Goal: Task Accomplishment & Management: Manage account settings

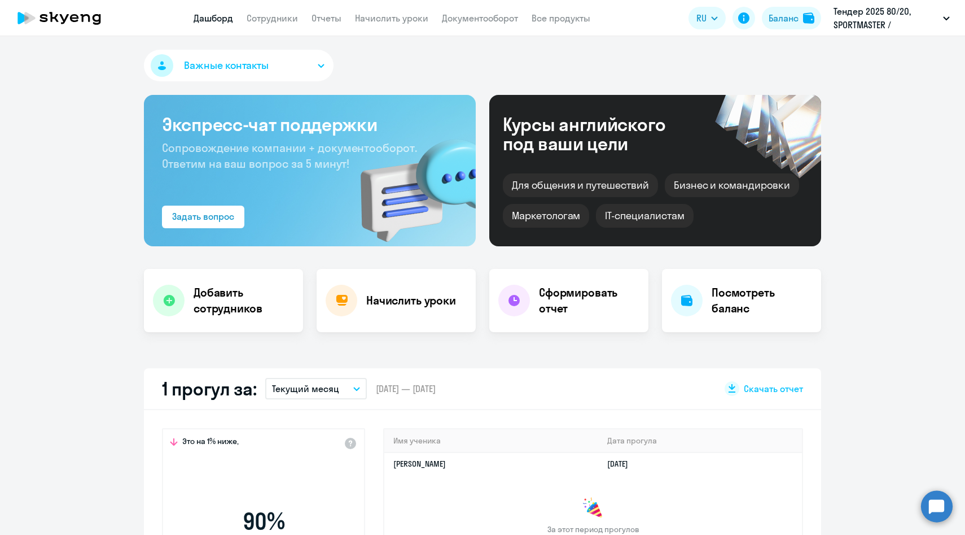
select select "30"
click at [267, 15] on link "Сотрудники" at bounding box center [272, 17] width 51 height 11
select select "30"
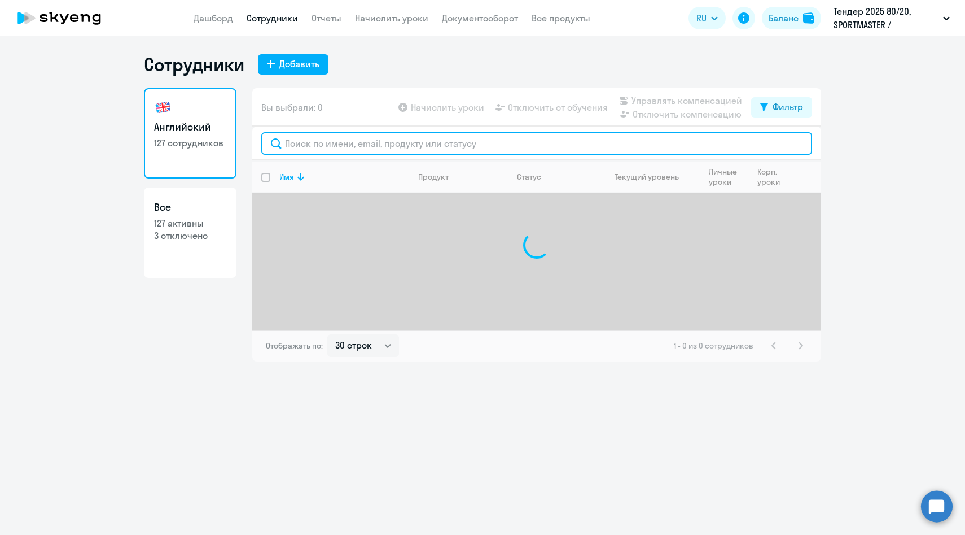
click at [312, 142] on input "text" at bounding box center [536, 143] width 551 height 23
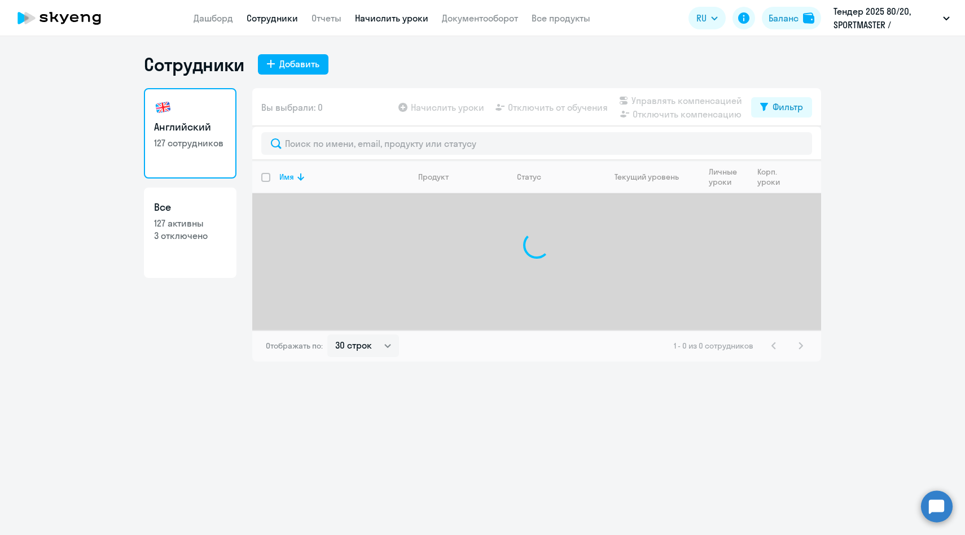
click at [399, 18] on link "Начислить уроки" at bounding box center [391, 17] width 73 height 11
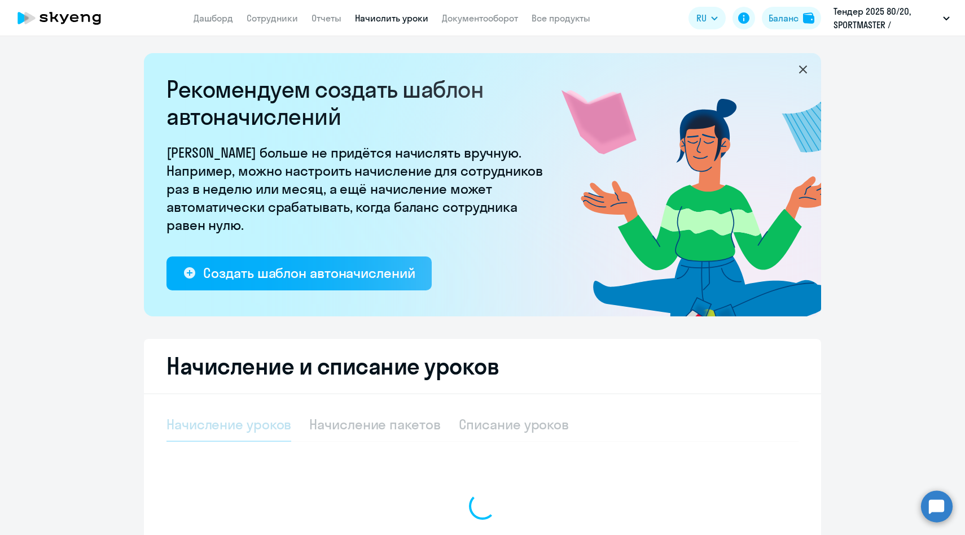
scroll to position [133, 0]
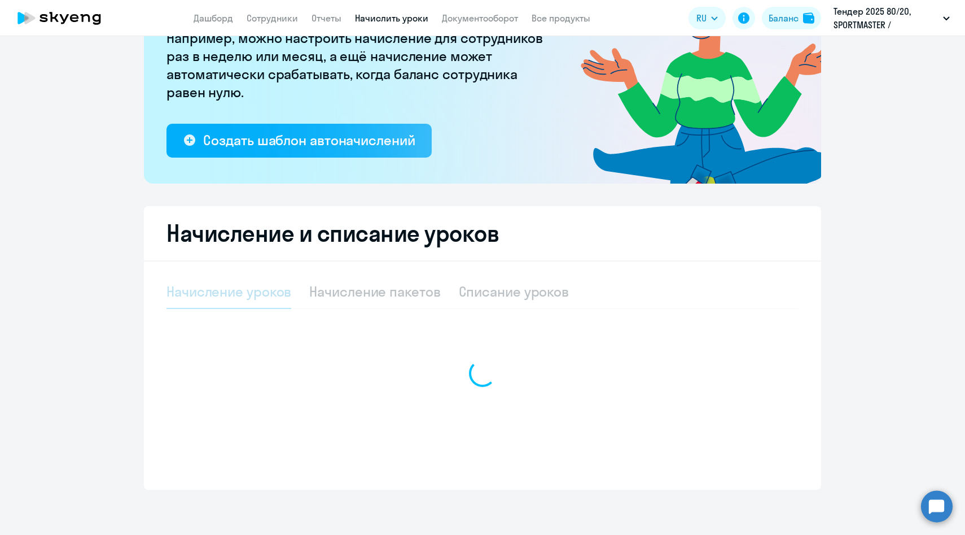
select select "10"
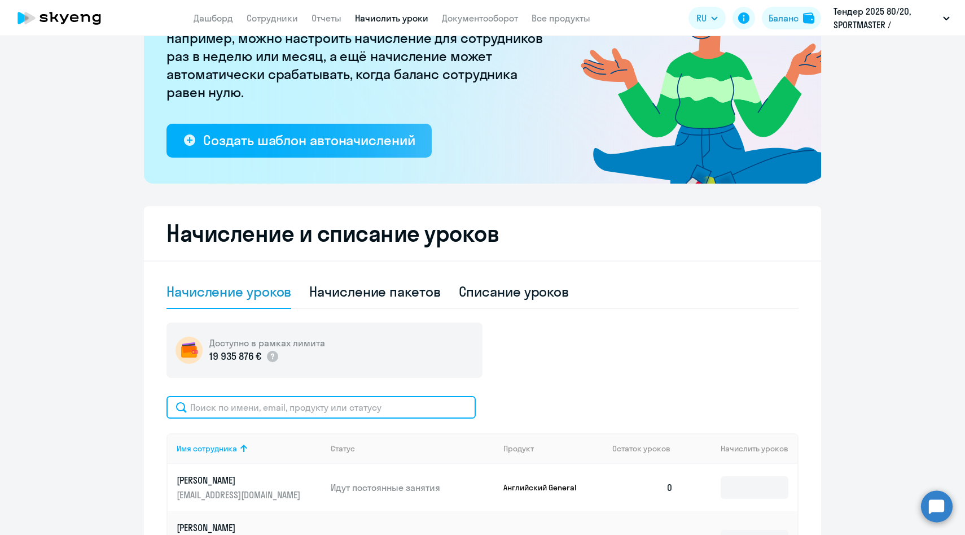
click at [268, 400] on input "text" at bounding box center [321, 407] width 309 height 23
paste input "Разумовская"
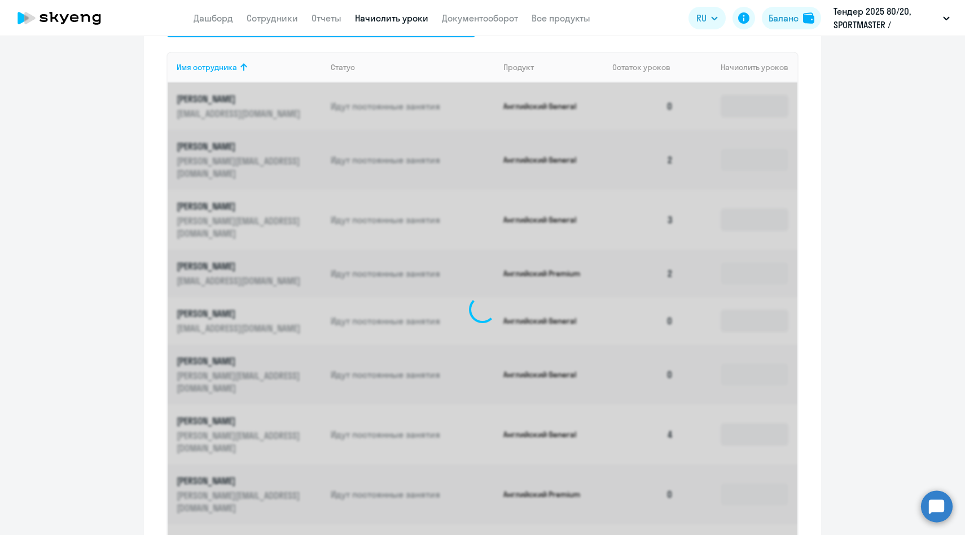
scroll to position [295, 0]
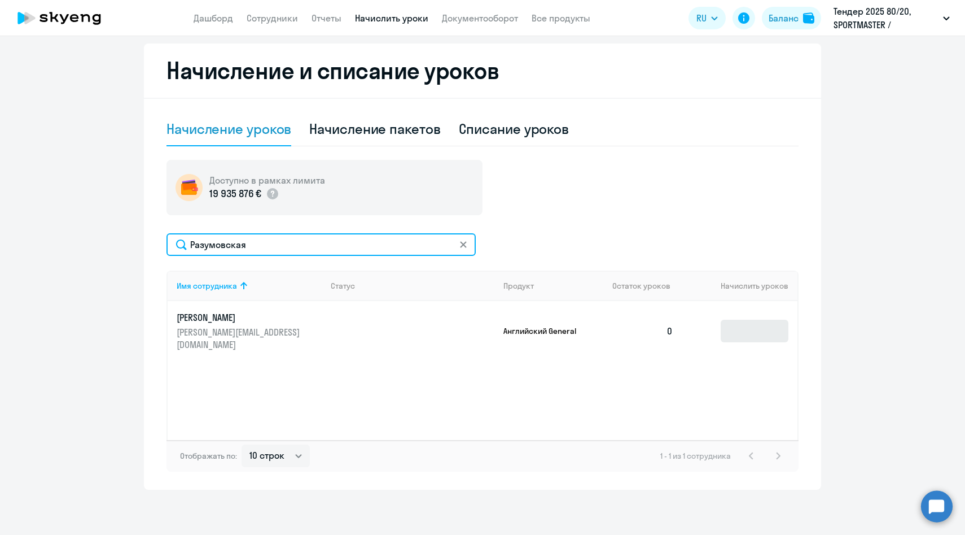
type input "Разумовская"
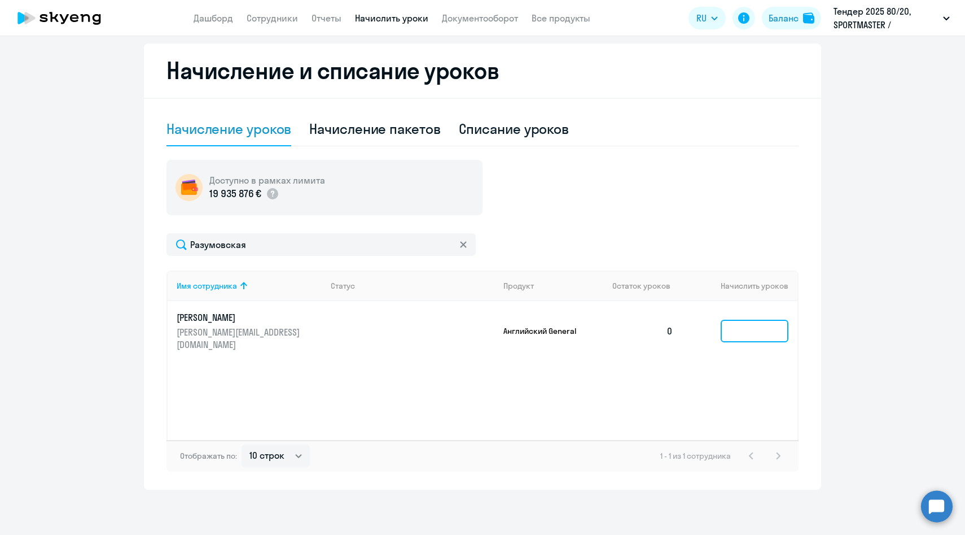
click at [746, 323] on input at bounding box center [755, 331] width 68 height 23
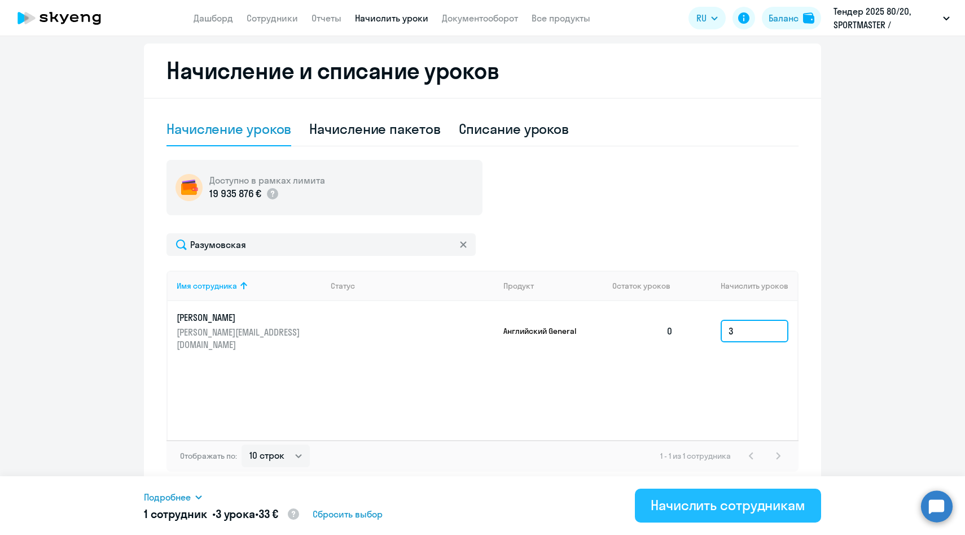
type input "3"
click at [676, 511] on div "Начислить сотрудникам" at bounding box center [728, 505] width 155 height 18
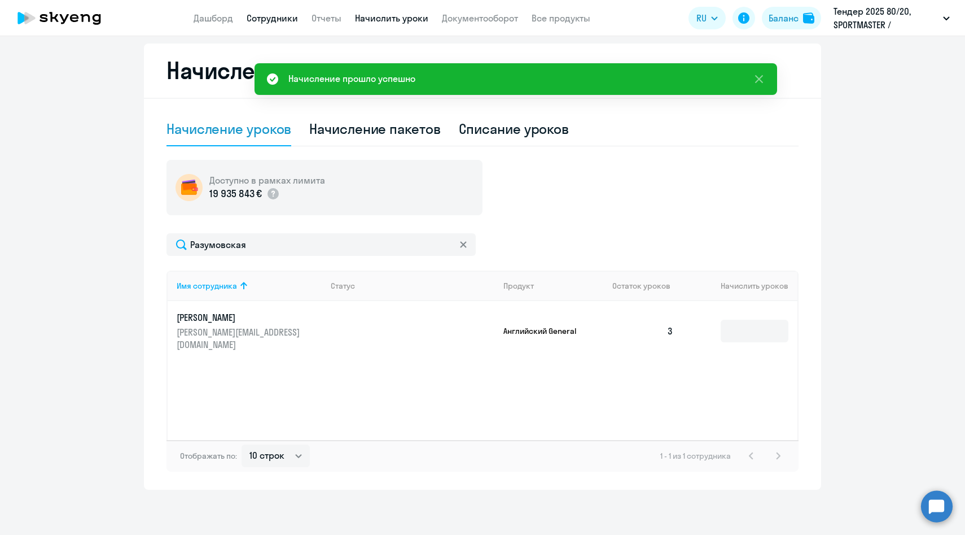
click at [263, 19] on link "Сотрудники" at bounding box center [272, 17] width 51 height 11
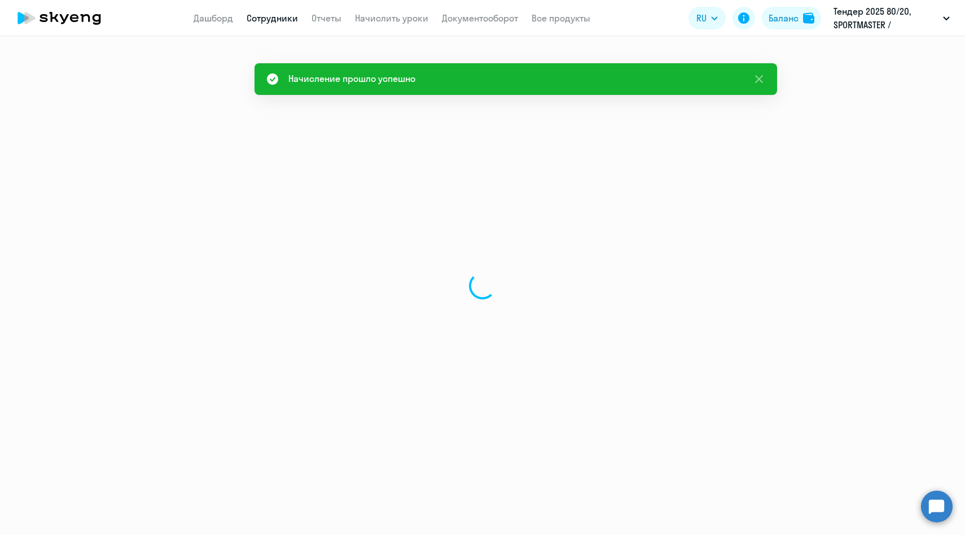
select select "30"
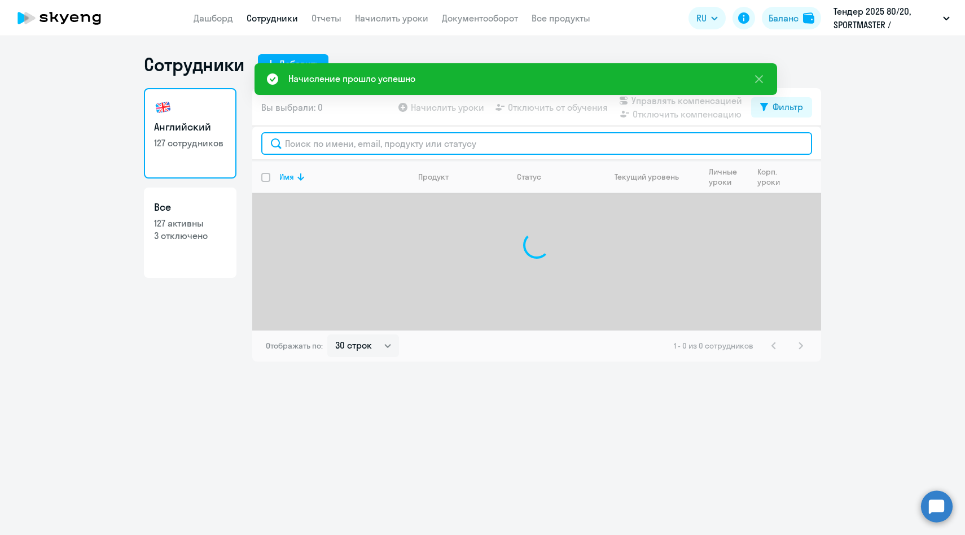
click at [320, 145] on input "text" at bounding box center [536, 143] width 551 height 23
paste input "Разумовская"
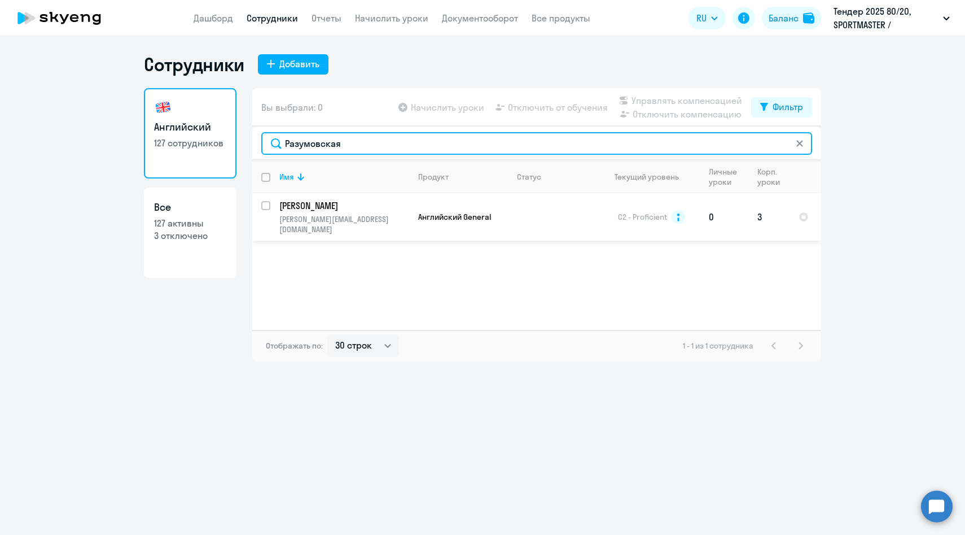
type input "Разумовская"
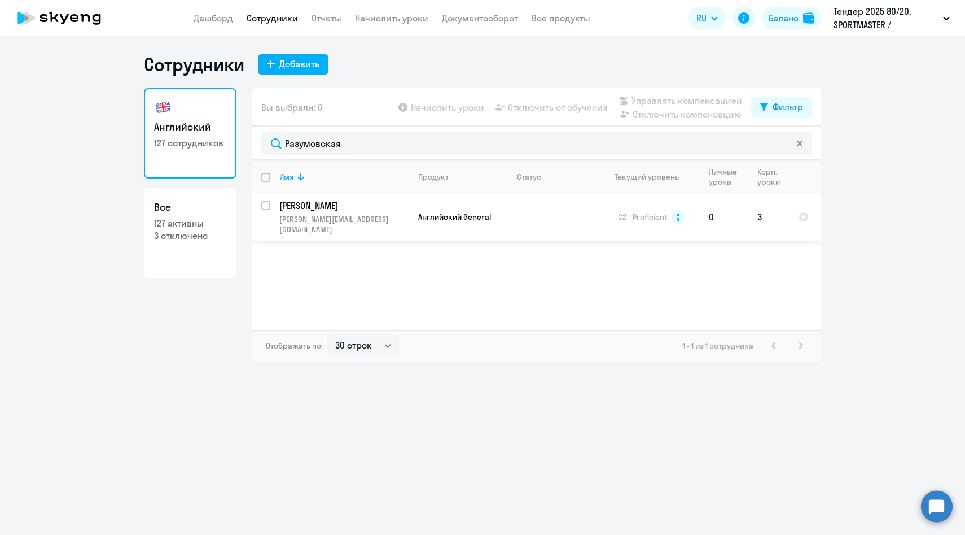
click at [266, 203] on input "select row 19345488" at bounding box center [272, 212] width 23 height 23
checkbox input "true"
click at [669, 103] on span "Управлять компенсацией" at bounding box center [687, 101] width 111 height 14
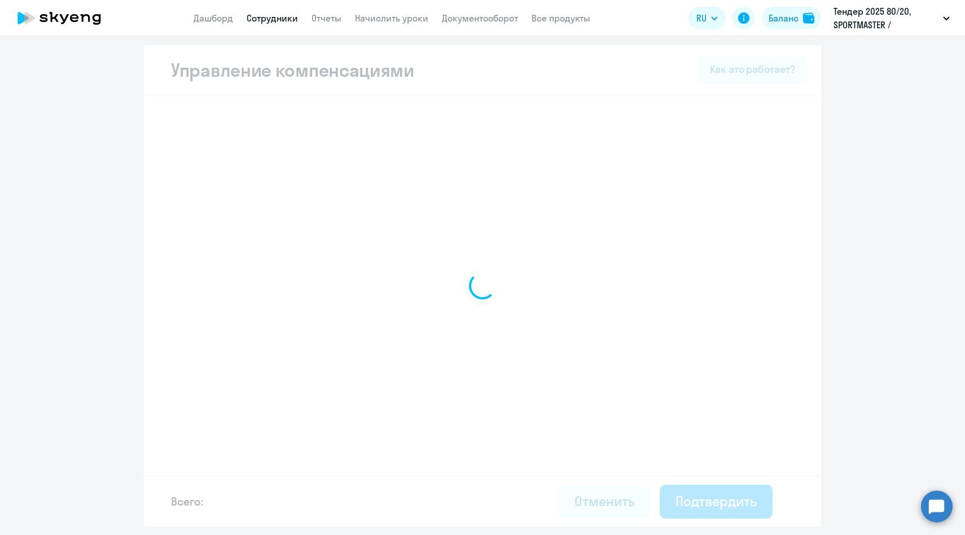
select select "MONTHLY"
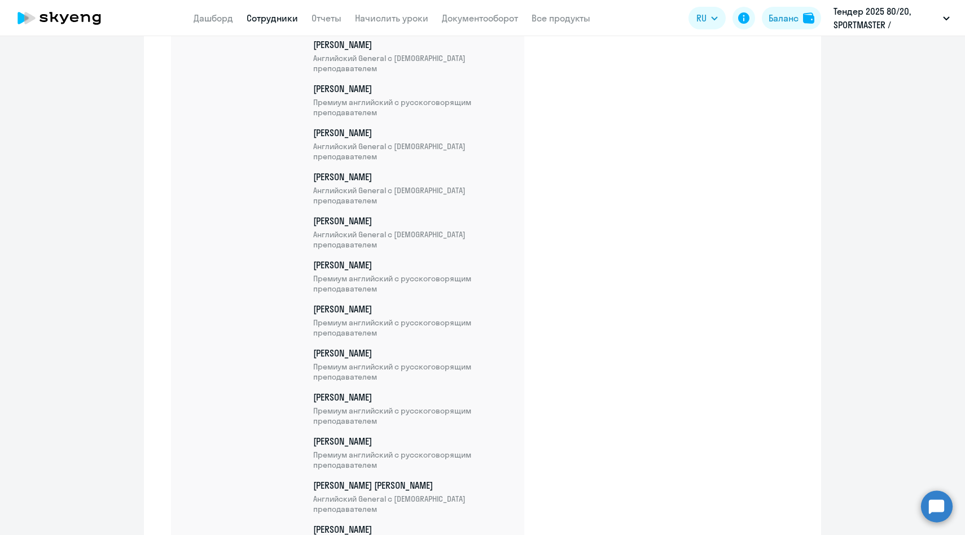
scroll to position [5571, 0]
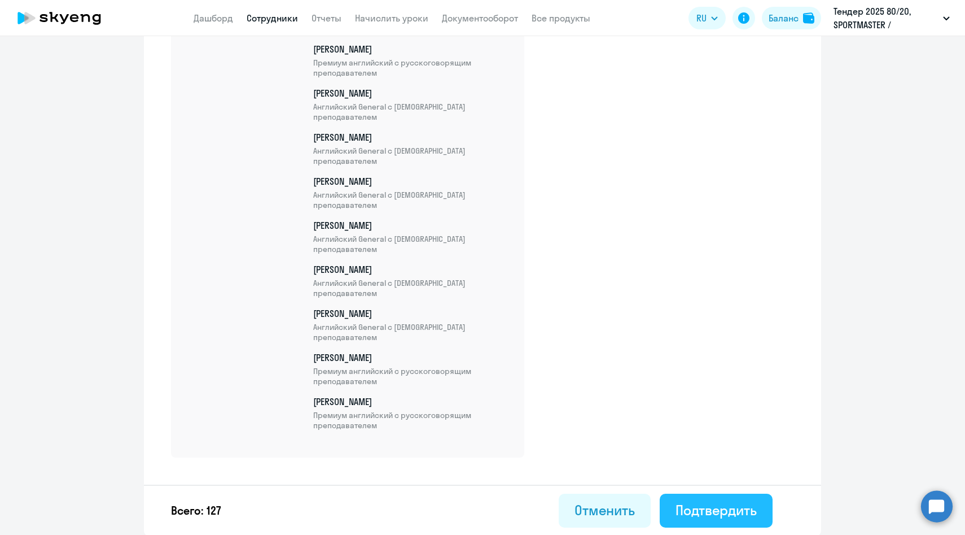
click at [699, 512] on div "Подтвердить" at bounding box center [716, 510] width 81 height 18
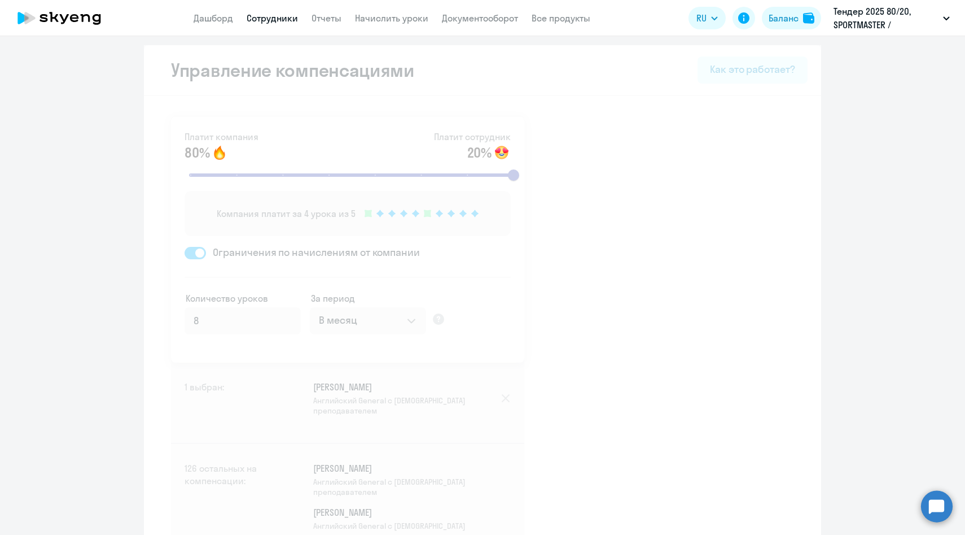
select select "30"
